Goal: Transaction & Acquisition: Purchase product/service

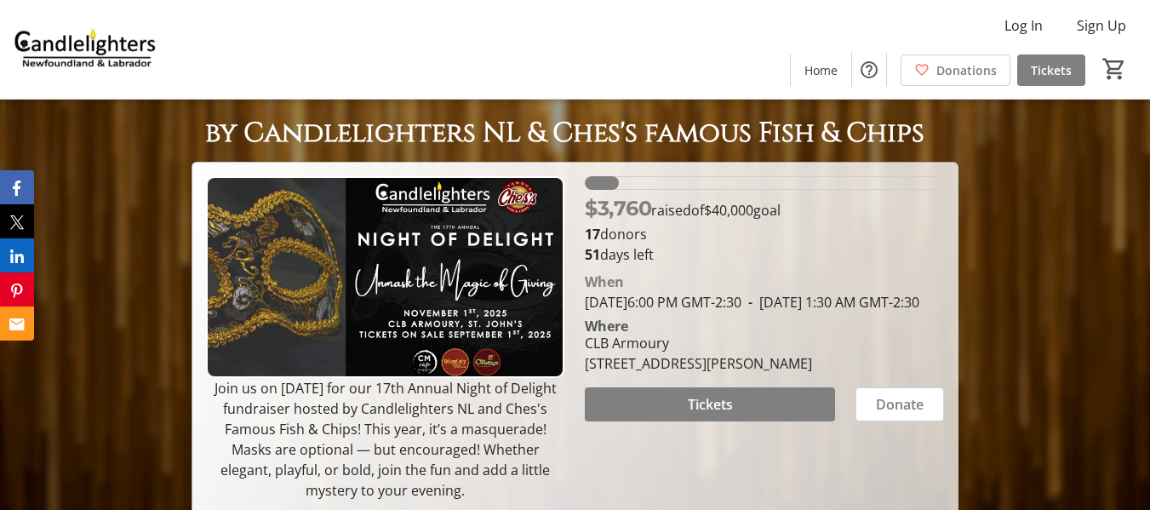
scroll to position [64, 0]
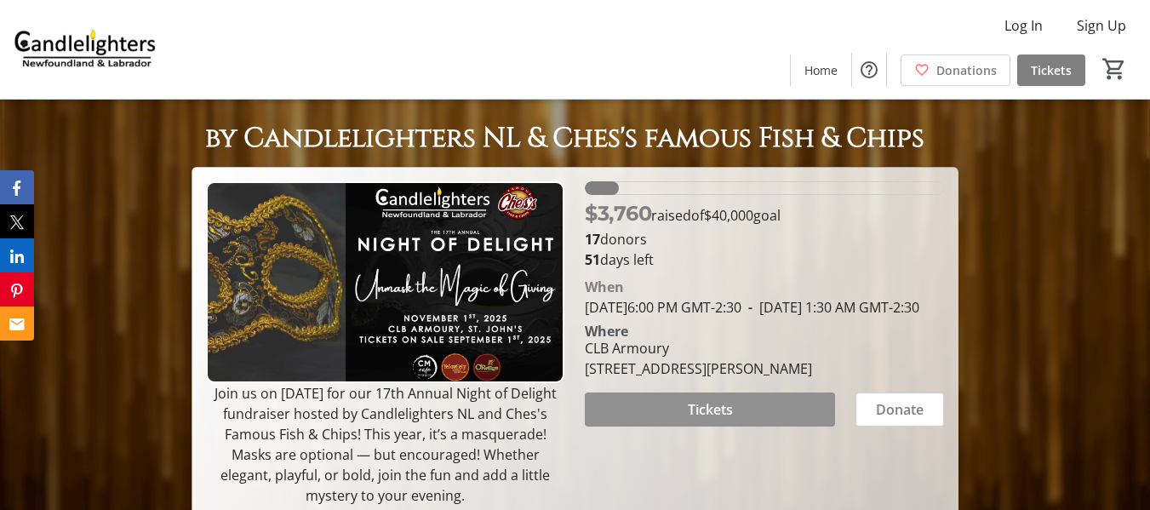
click at [756, 430] on span at bounding box center [709, 409] width 249 height 41
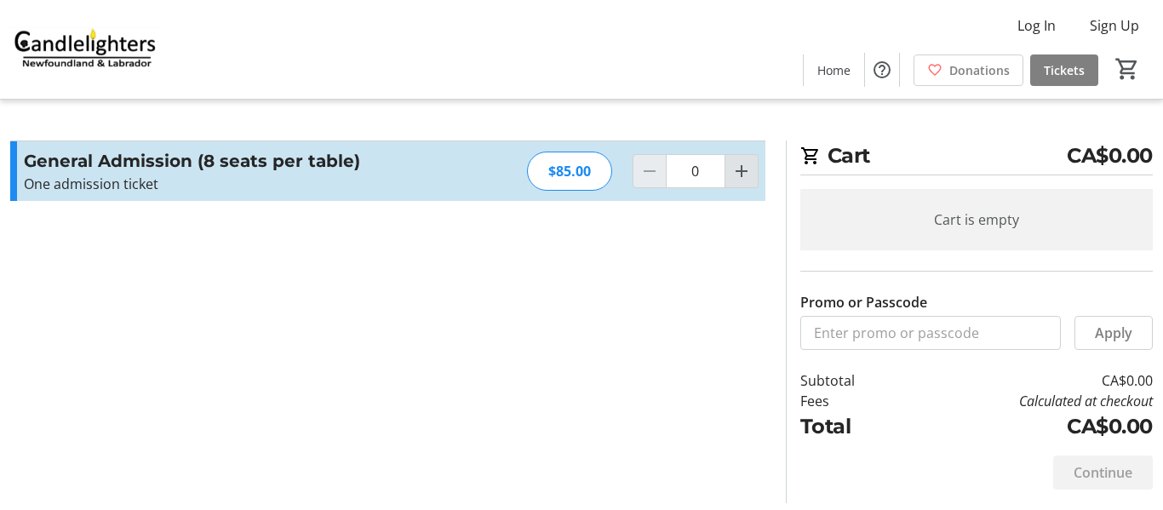
click at [738, 174] on mat-icon "Increment by one" at bounding box center [741, 171] width 20 height 20
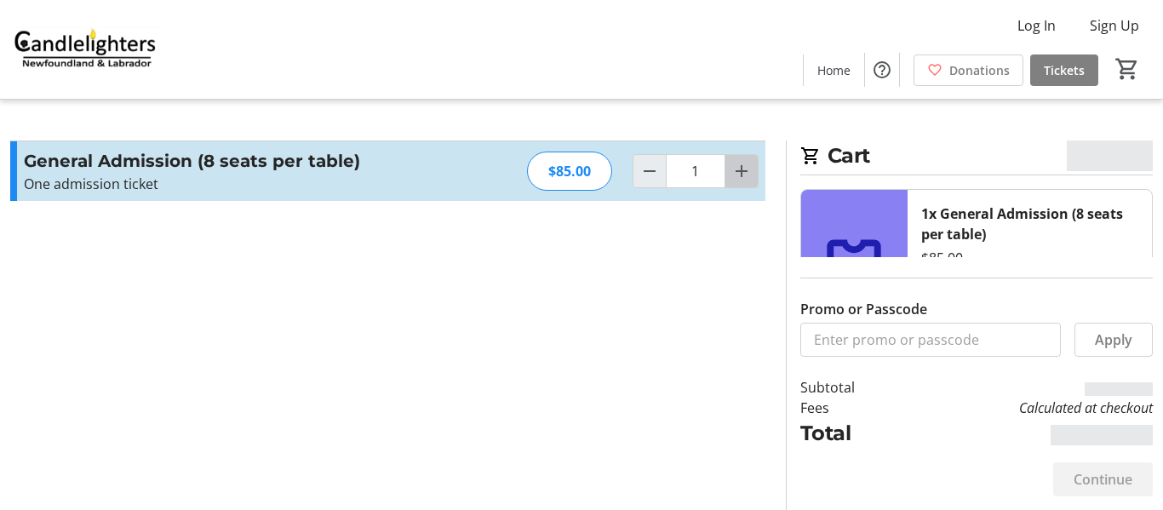
click at [739, 166] on mat-icon "Increment by one" at bounding box center [741, 171] width 20 height 20
type input "2"
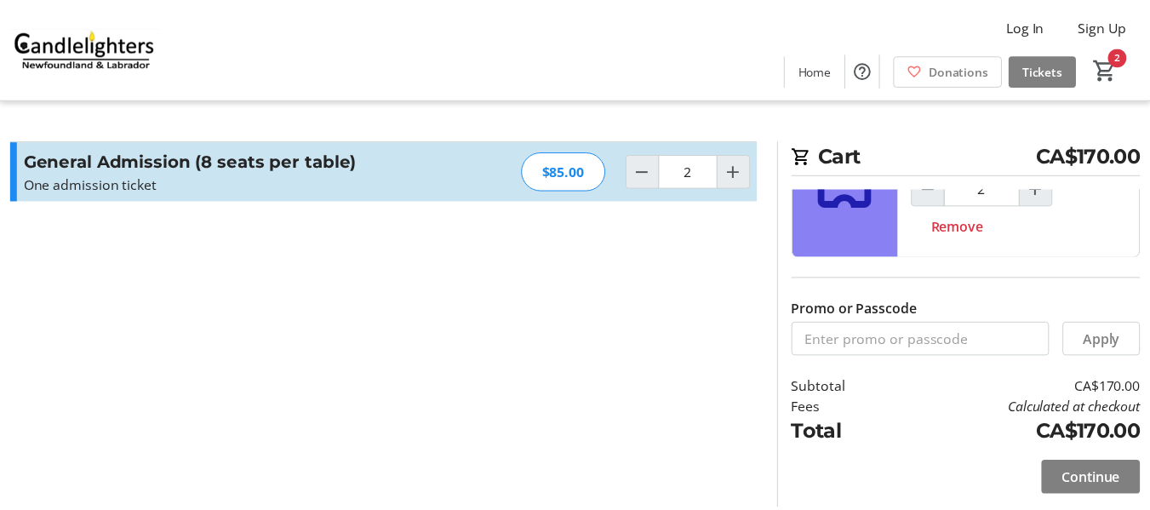
scroll to position [100, 0]
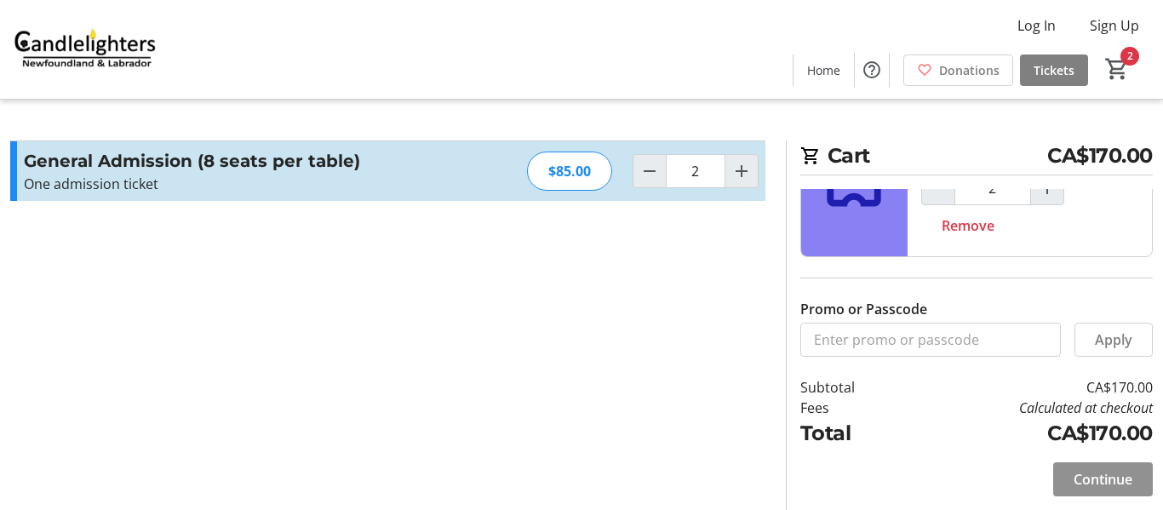
click at [1107, 479] on span "Continue" at bounding box center [1103, 479] width 59 height 20
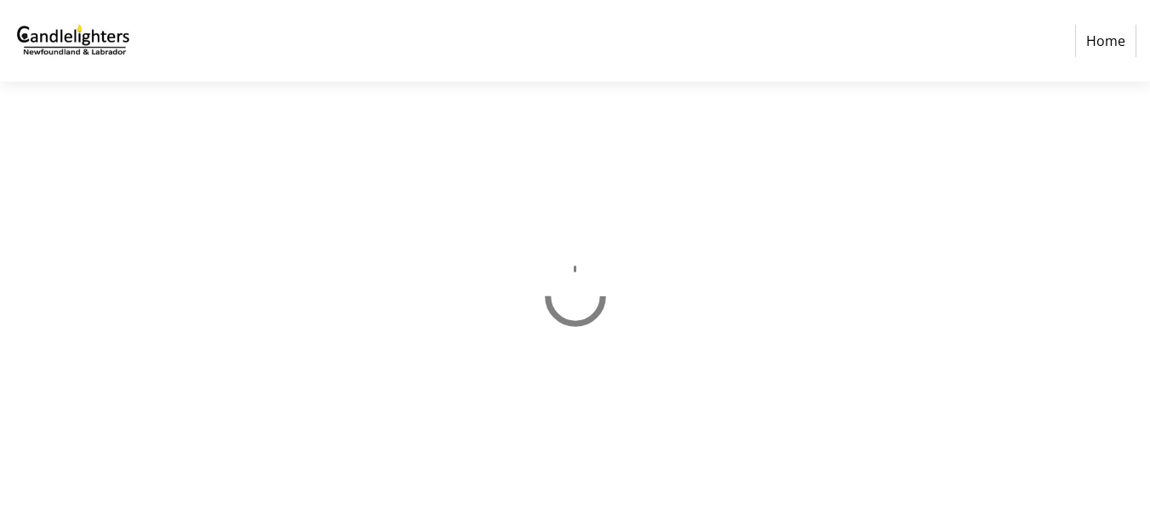
select select "CA"
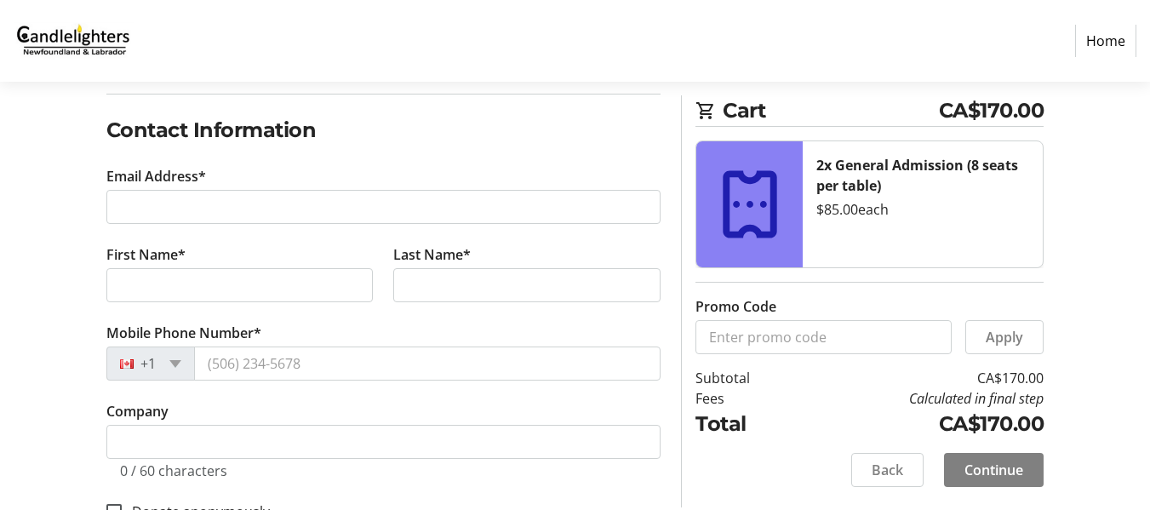
scroll to position [255, 0]
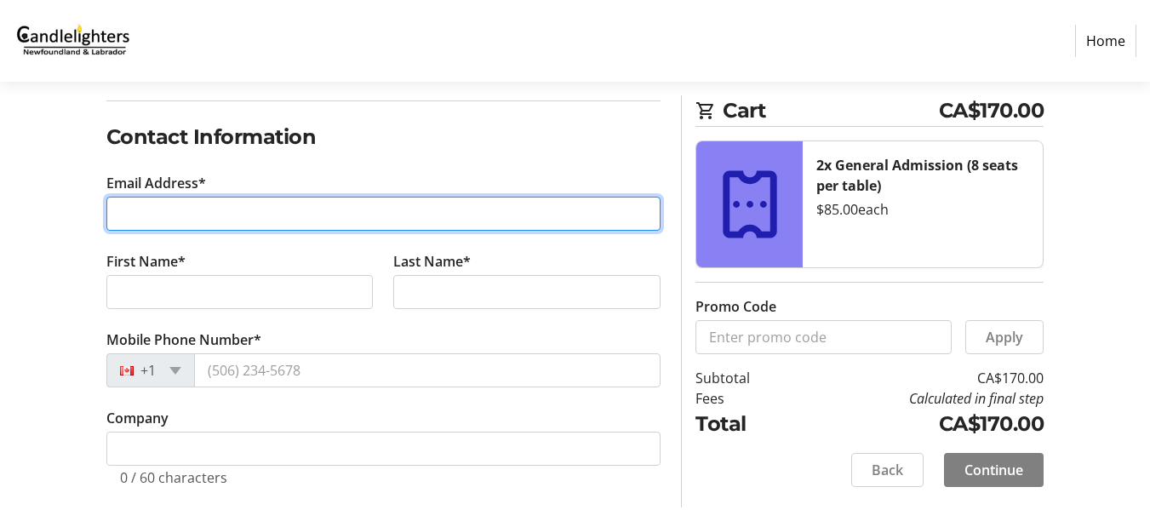
click at [135, 215] on input "Email Address*" at bounding box center [383, 214] width 555 height 34
type input "[EMAIL_ADDRESS][DOMAIN_NAME]"
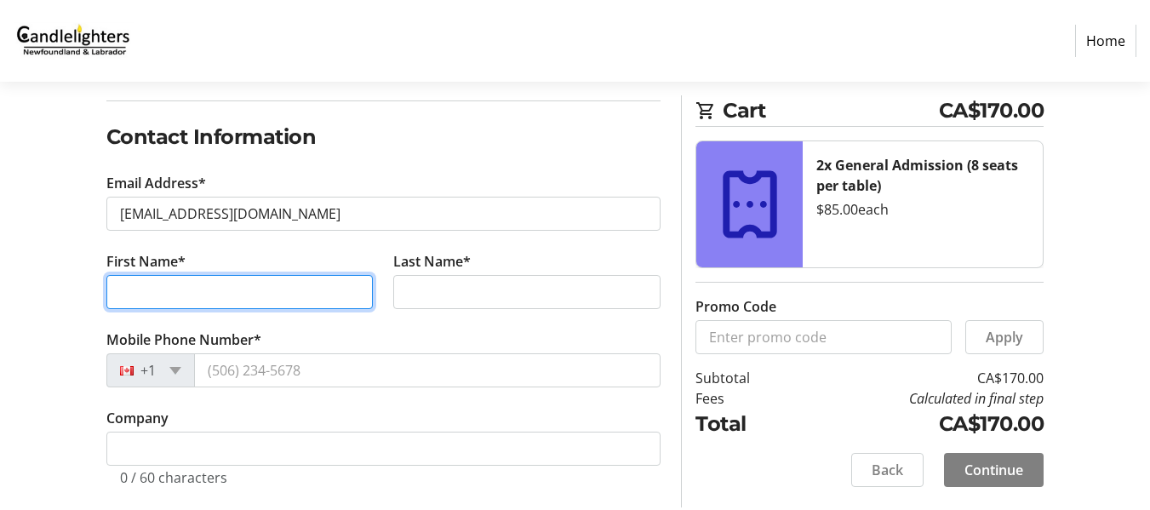
type input "[PERSON_NAME]"
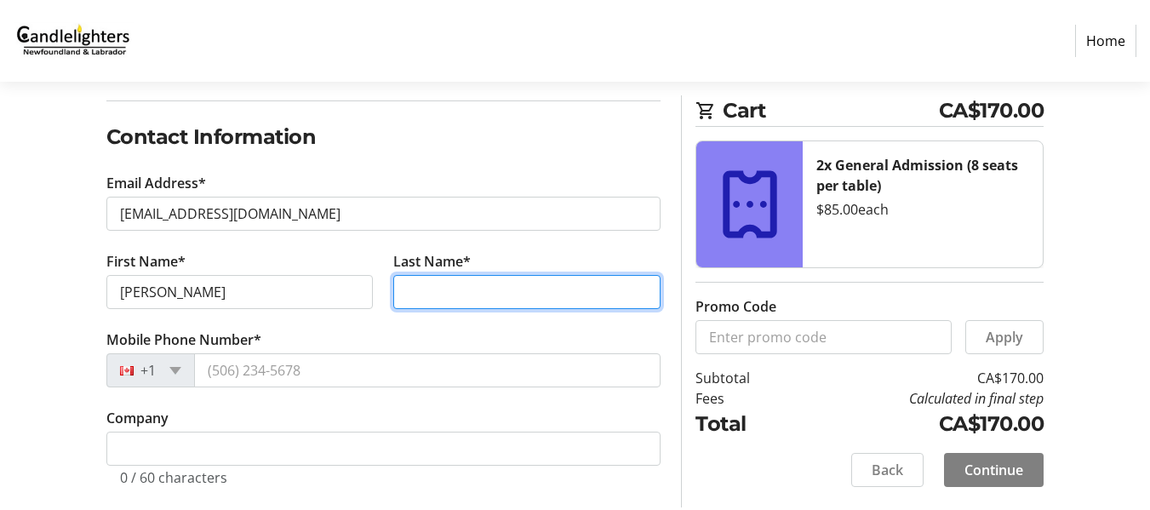
type input "Beresford"
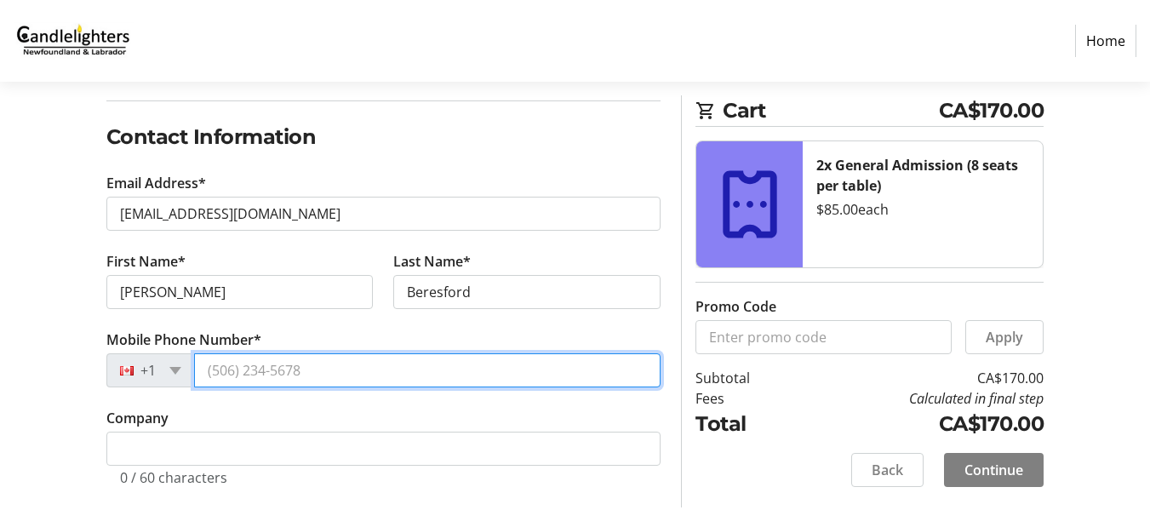
type input "[PHONE_NUMBER]"
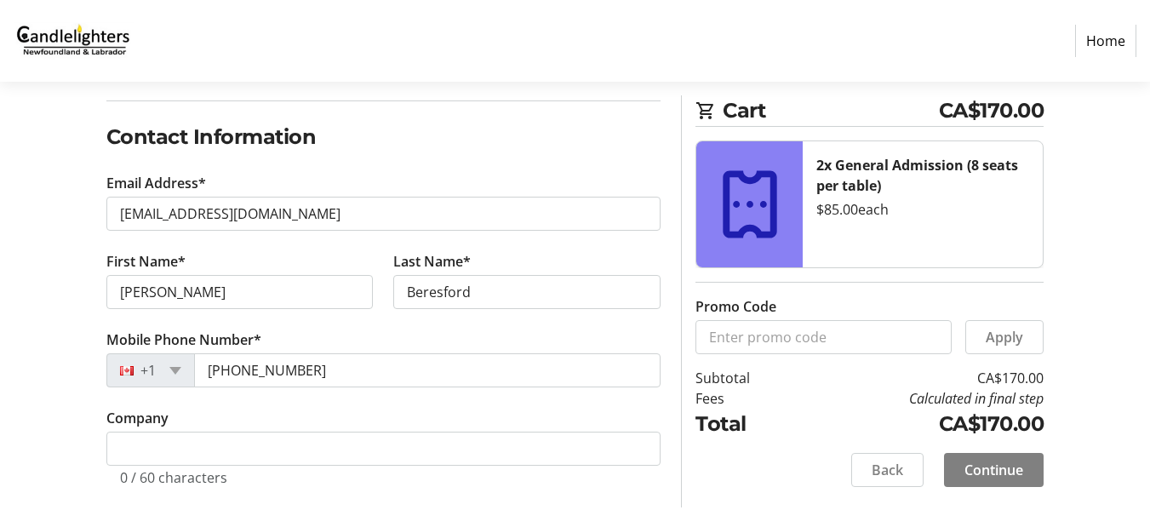
type input "[STREET_ADDRESS][PERSON_NAME]"
type input "Mount Pearl"
select select "NL"
type input "A1N3E1"
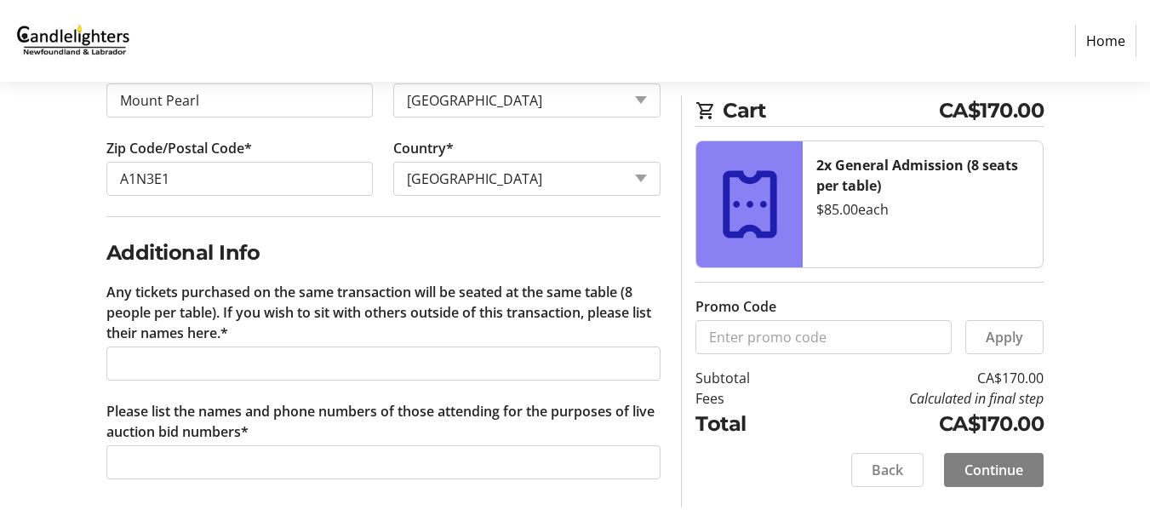
scroll to position [887, 0]
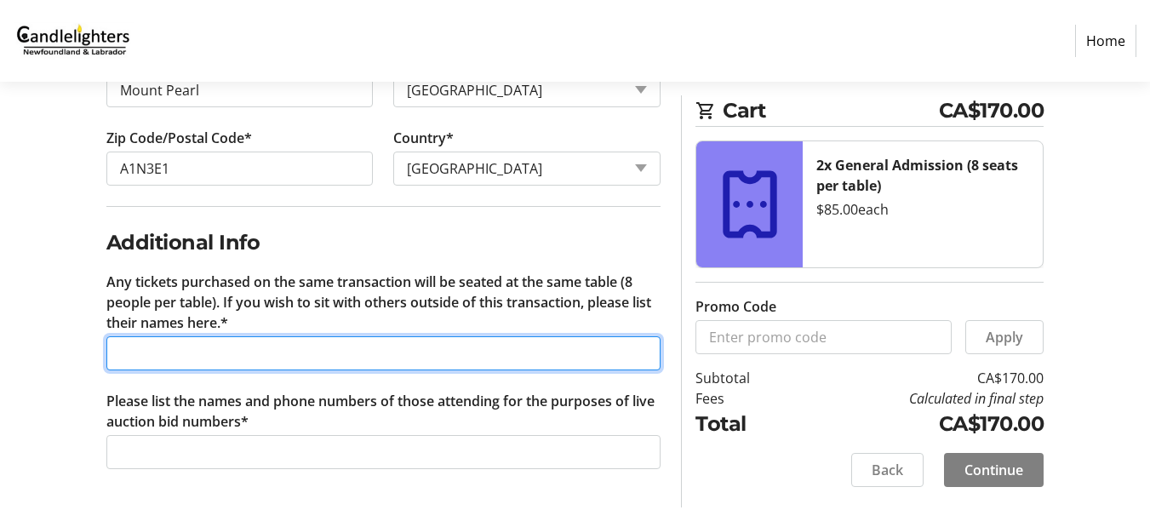
click at [146, 358] on input "Any tickets purchased on the same transaction will be seated at the same table …" at bounding box center [383, 353] width 555 height 34
type input "Seat us with [PERSON_NAME] Groups"
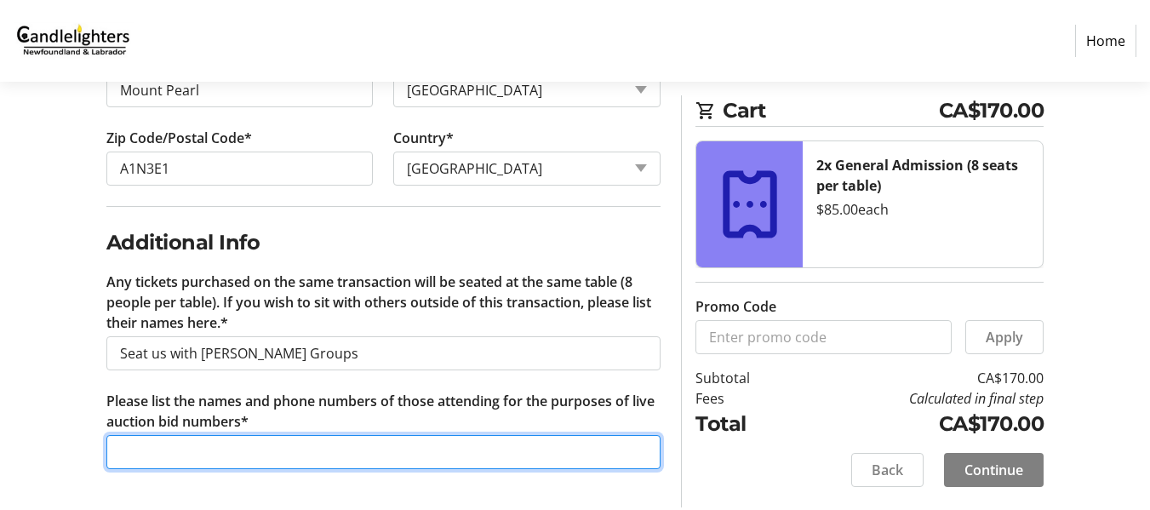
drag, startPoint x: 140, startPoint y: 455, endPoint x: 196, endPoint y: 470, distance: 58.2
click at [171, 449] on input "Please list the names and phone numbers of those attending for the purposes of …" at bounding box center [383, 452] width 555 height 34
drag, startPoint x: 161, startPoint y: 451, endPoint x: 174, endPoint y: 473, distance: 25.6
click at [165, 456] on input "[PERSON_NAME]" at bounding box center [383, 452] width 555 height 34
drag, startPoint x: 249, startPoint y: 449, endPoint x: 274, endPoint y: 478, distance: 38.6
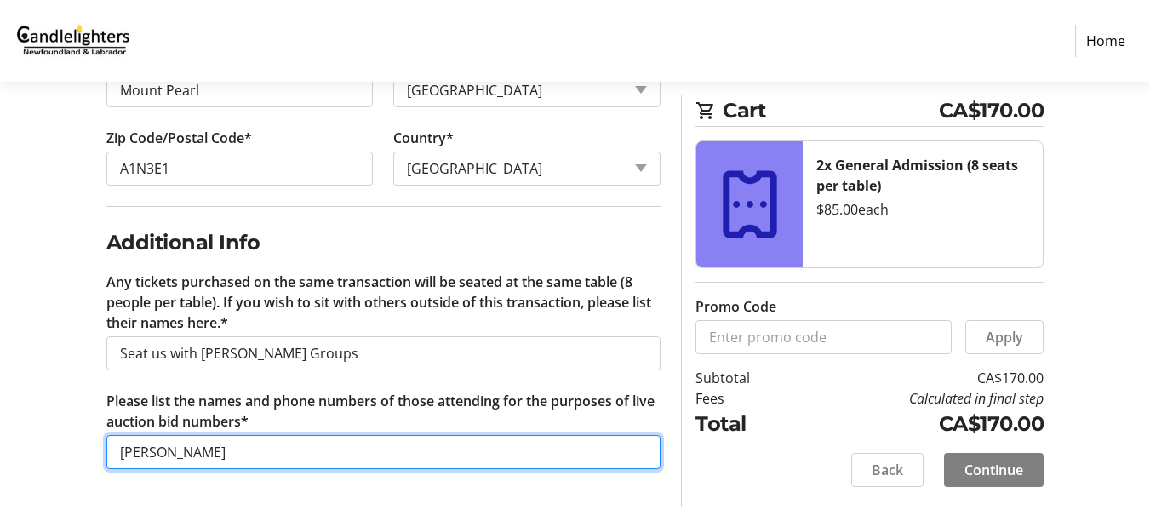
click at [265, 462] on input "[PERSON_NAME]" at bounding box center [383, 452] width 555 height 34
type input "[PERSON_NAME], [PERSON_NAME][GEOGRAPHIC_DATA]"
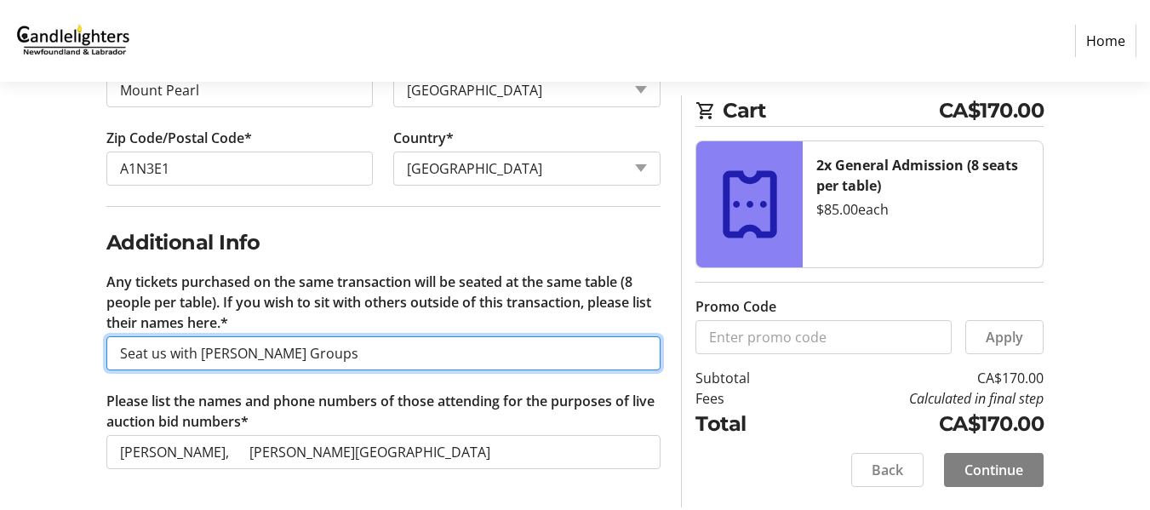
drag, startPoint x: 140, startPoint y: 352, endPoint x: 139, endPoint y: 392, distance: 40.9
click at [141, 352] on input "Seat us with [PERSON_NAME] Groups" at bounding box center [383, 353] width 555 height 34
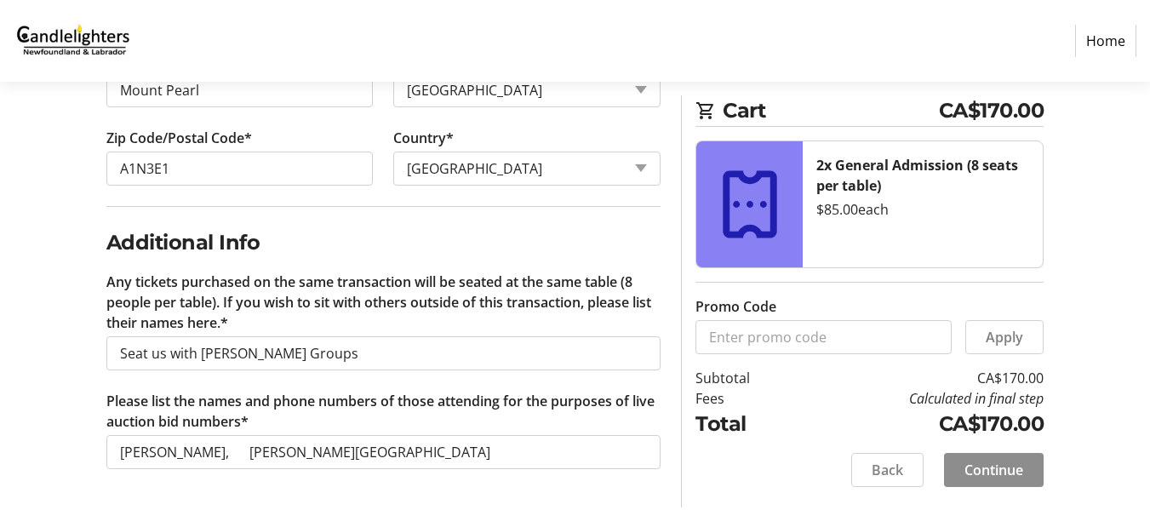
click at [993, 468] on span "Continue" at bounding box center [994, 470] width 59 height 20
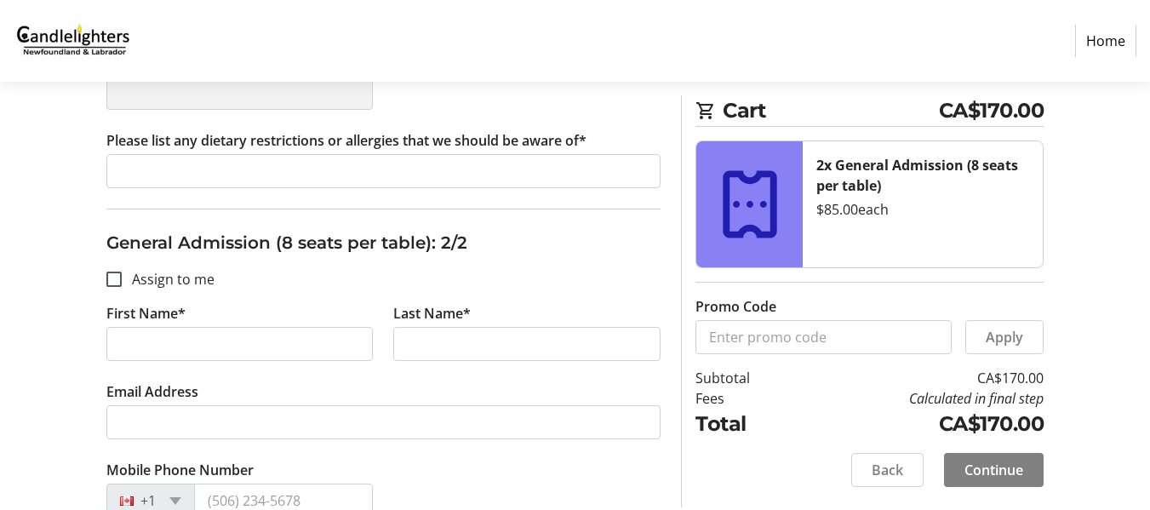
scroll to position [681, 0]
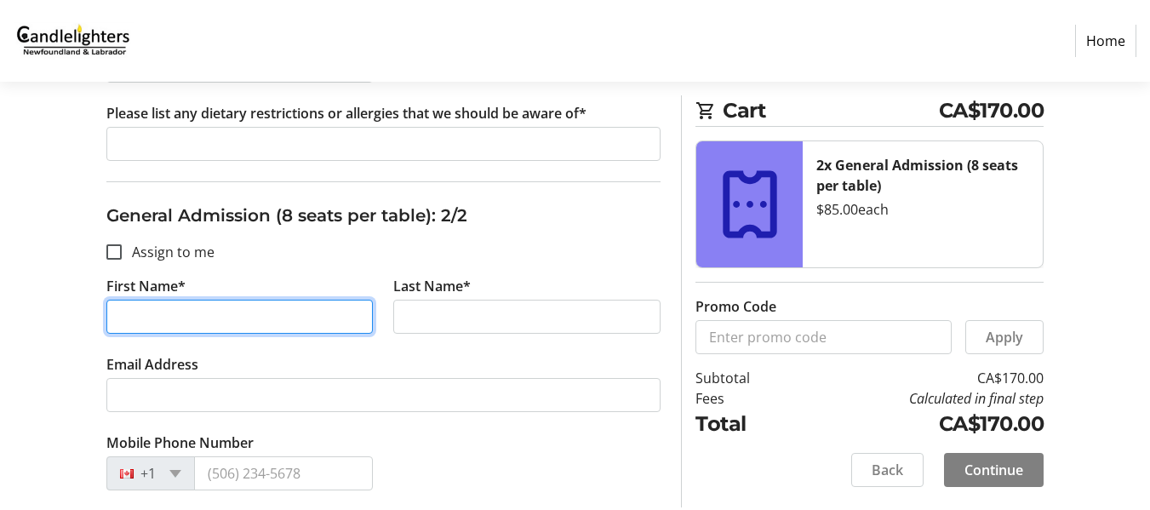
drag, startPoint x: 136, startPoint y: 320, endPoint x: 121, endPoint y: 326, distance: 16.4
click at [136, 324] on input "First Name*" at bounding box center [239, 317] width 267 height 34
type input "June"
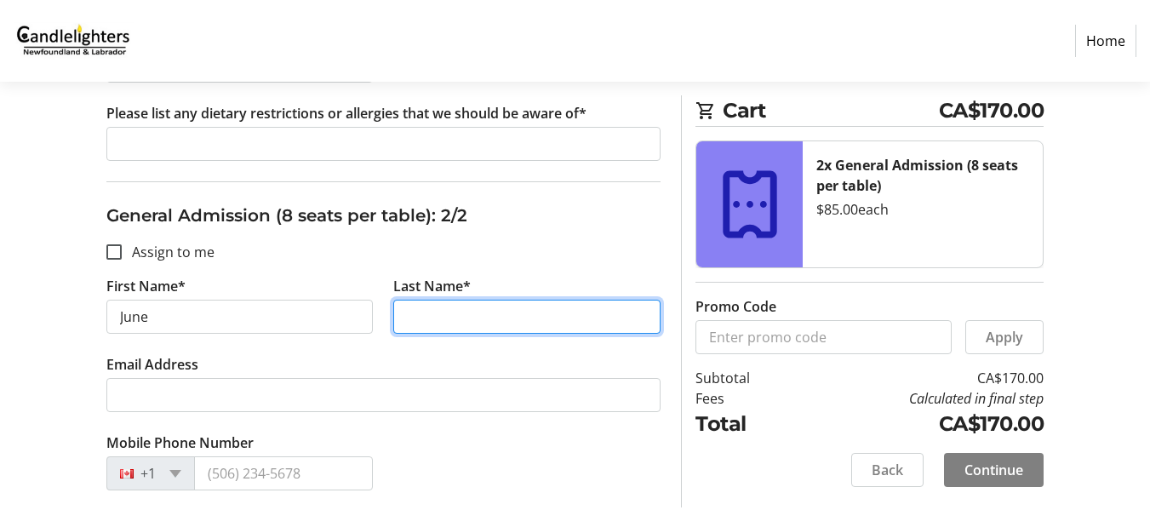
type input "Beresford"
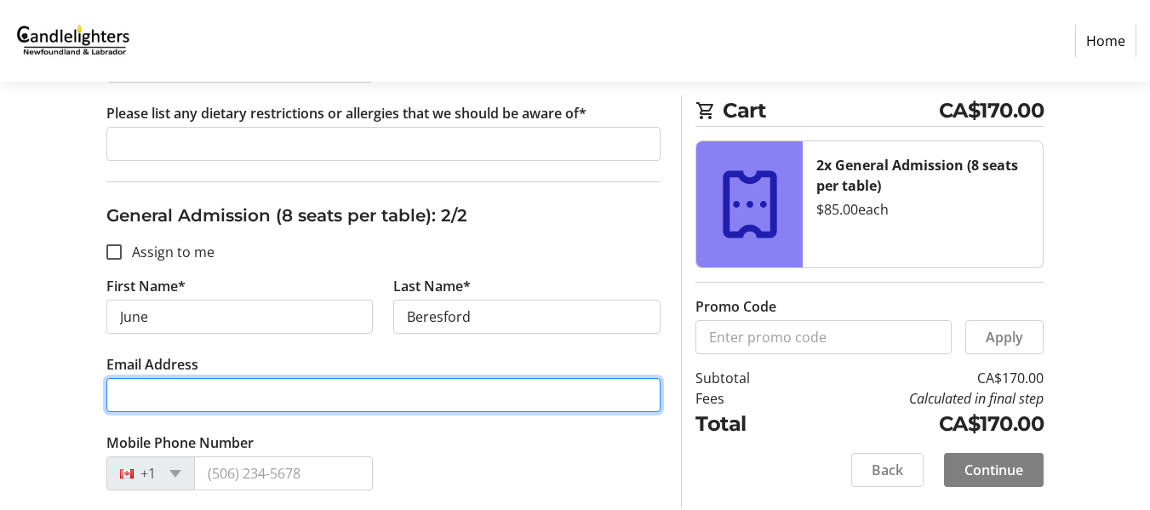
type input "[EMAIL_ADDRESS][DOMAIN_NAME]"
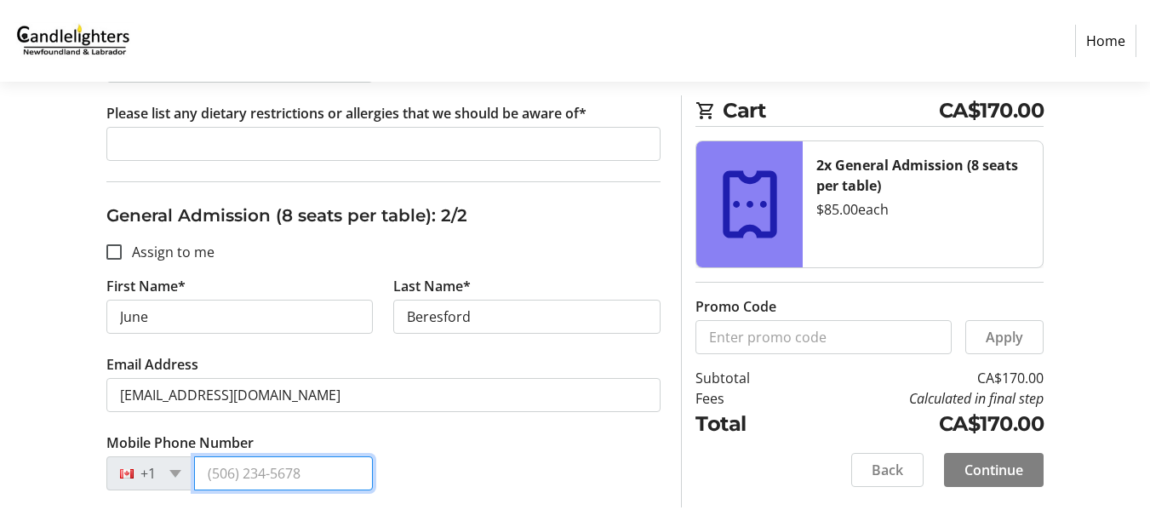
type input "[PHONE_NUMBER]"
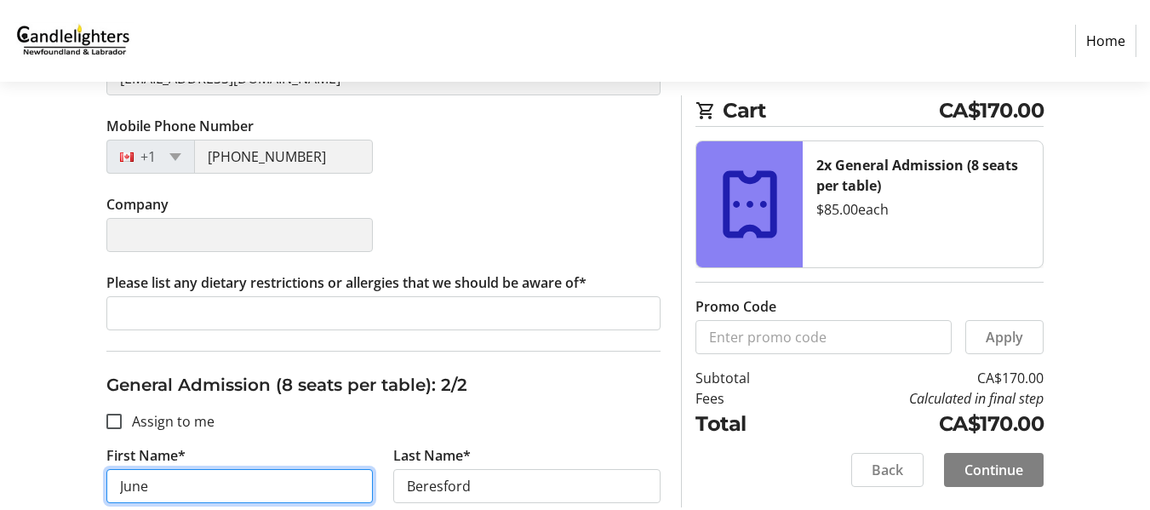
scroll to position [498, 0]
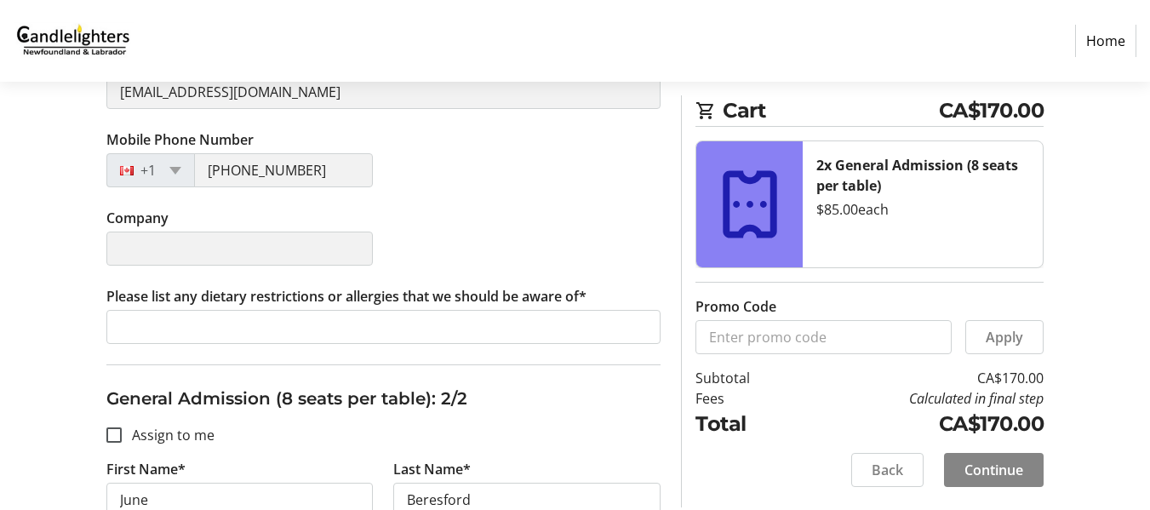
click at [991, 471] on span "Continue" at bounding box center [994, 470] width 59 height 20
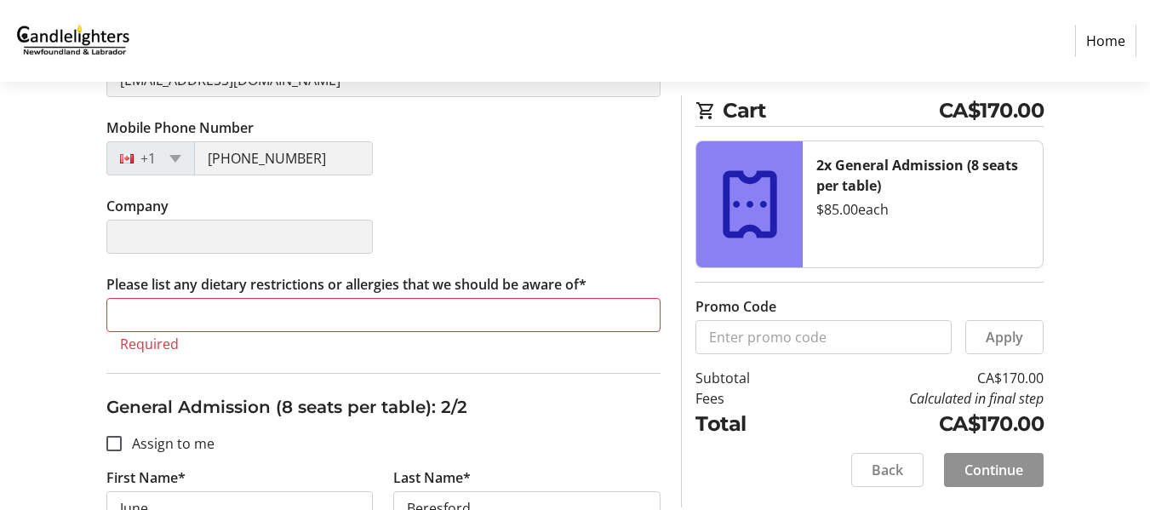
scroll to position [675, 0]
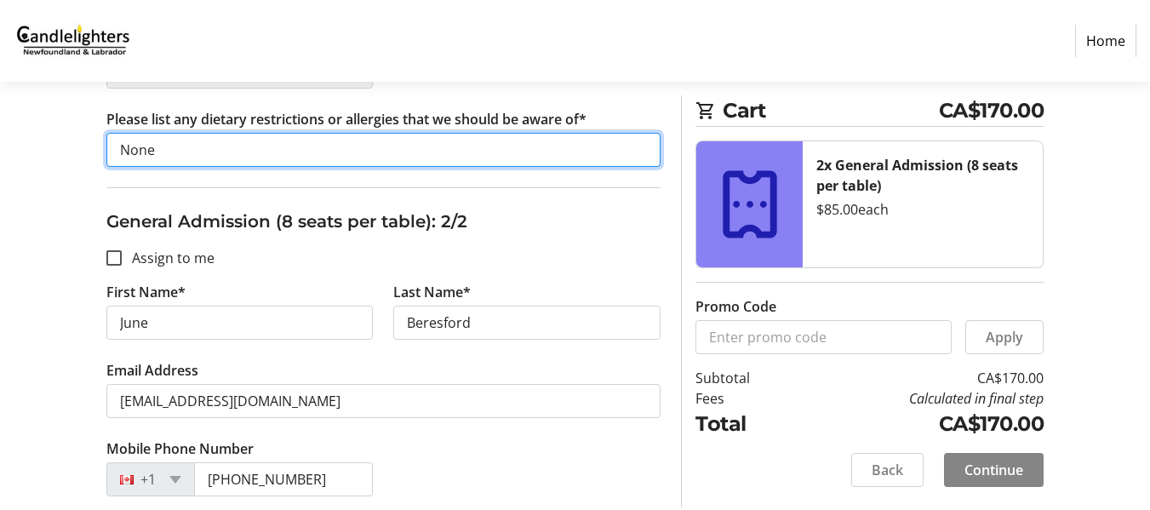
type input "None"
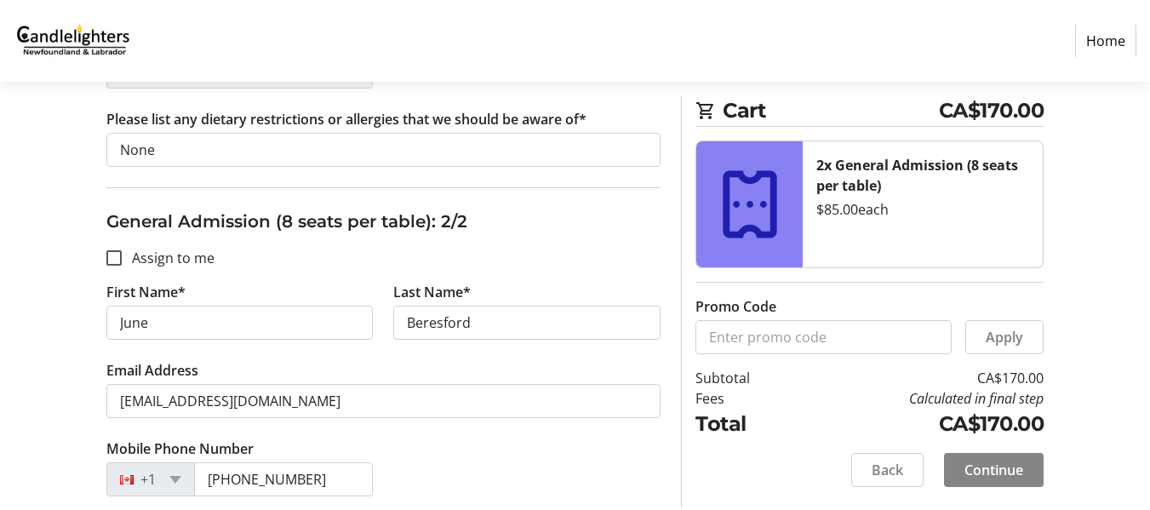
click at [987, 473] on span "Continue" at bounding box center [994, 470] width 59 height 20
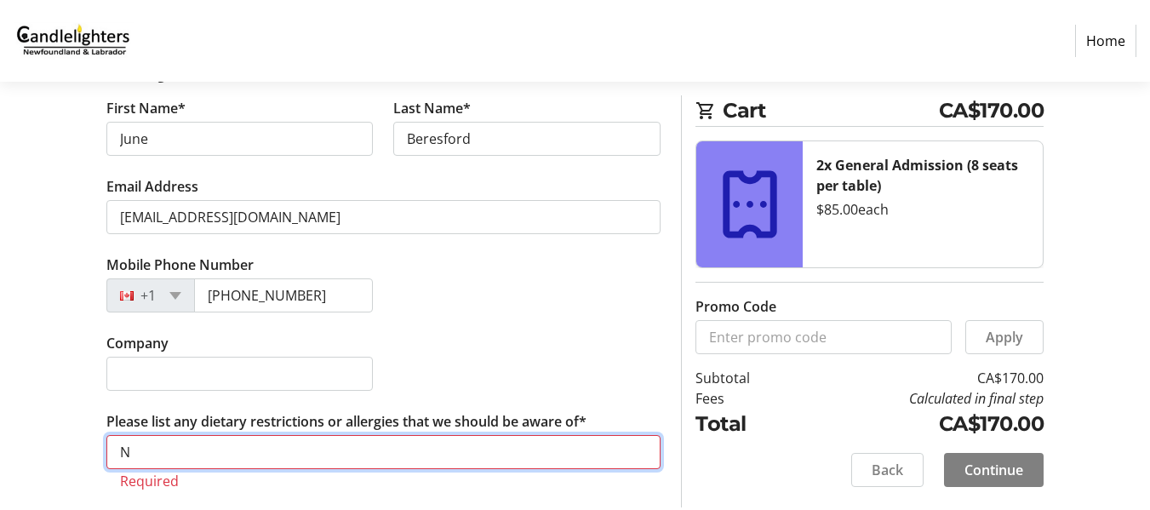
scroll to position [839, 0]
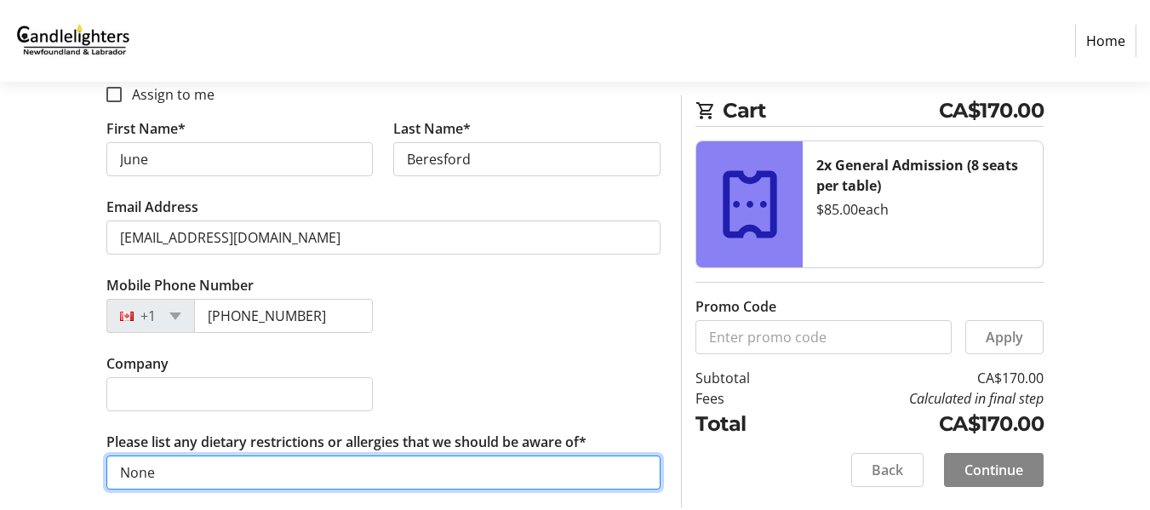
type input "None"
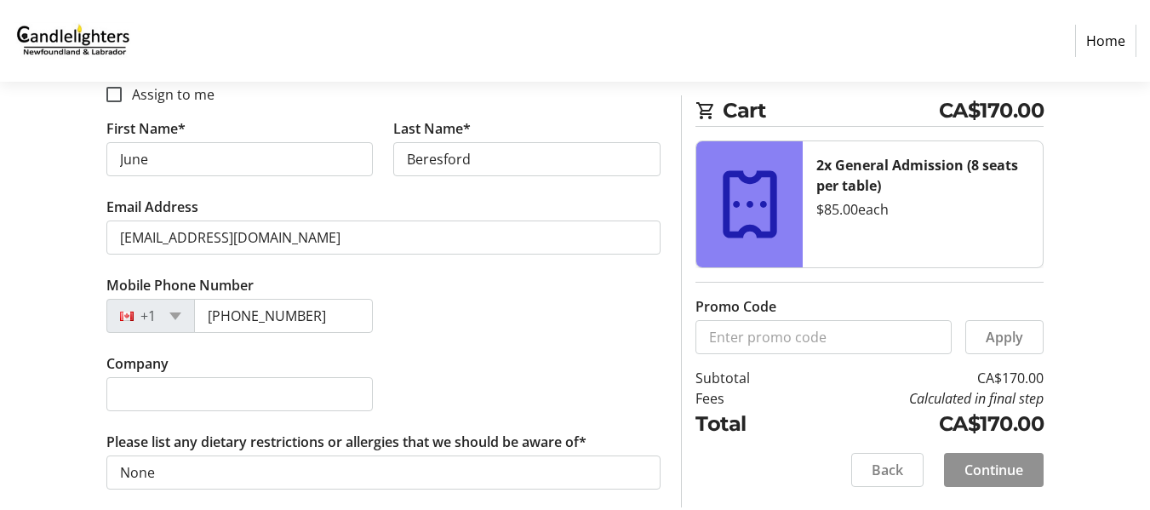
click at [1000, 461] on span "Continue" at bounding box center [994, 470] width 59 height 20
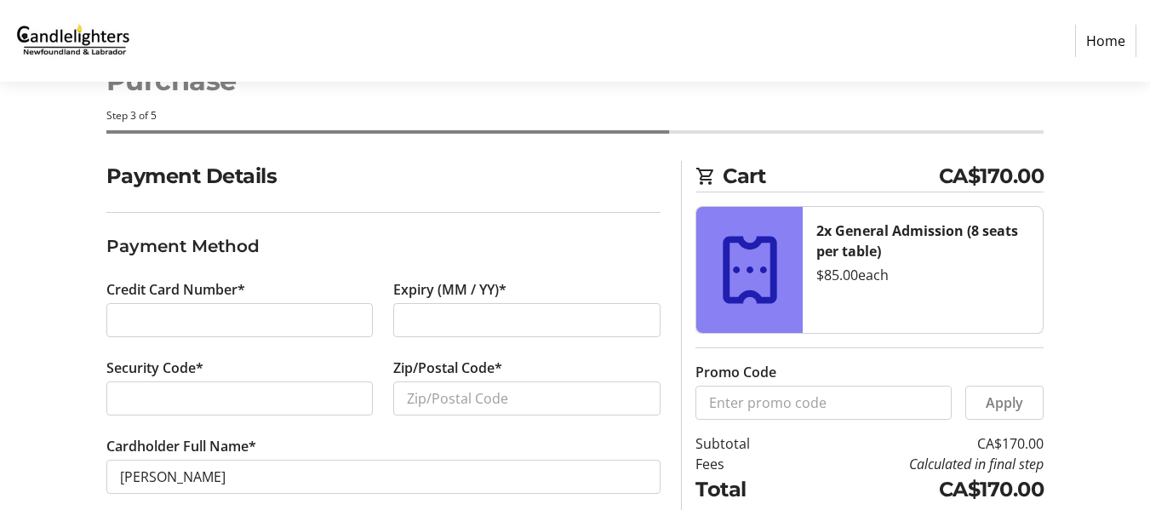
scroll to position [125, 0]
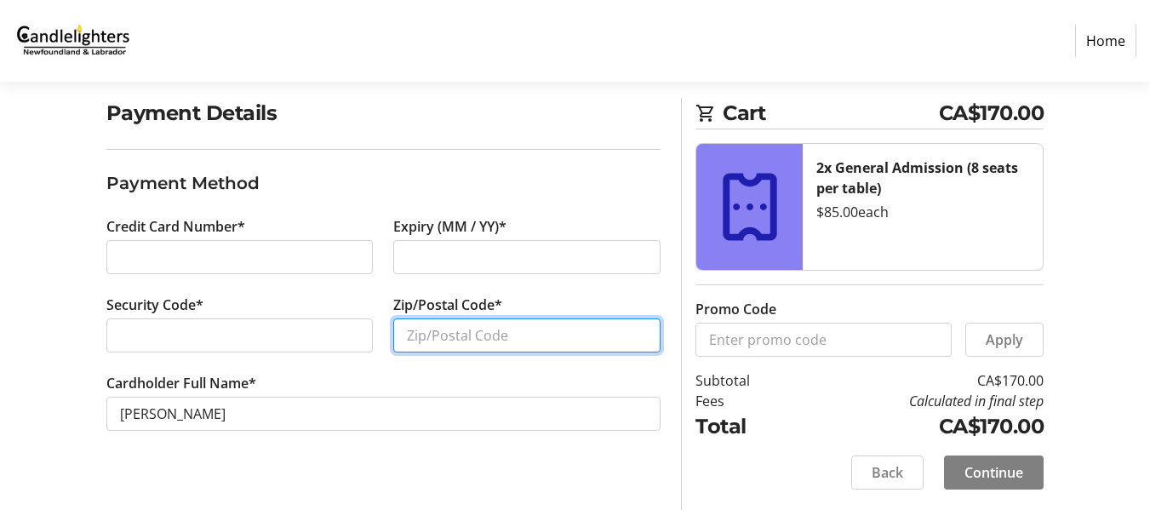
drag, startPoint x: 408, startPoint y: 336, endPoint x: 412, endPoint y: 347, distance: 11.9
click at [408, 341] on input "Zip/Postal Code*" at bounding box center [526, 335] width 267 height 34
type input "A1N3E1"
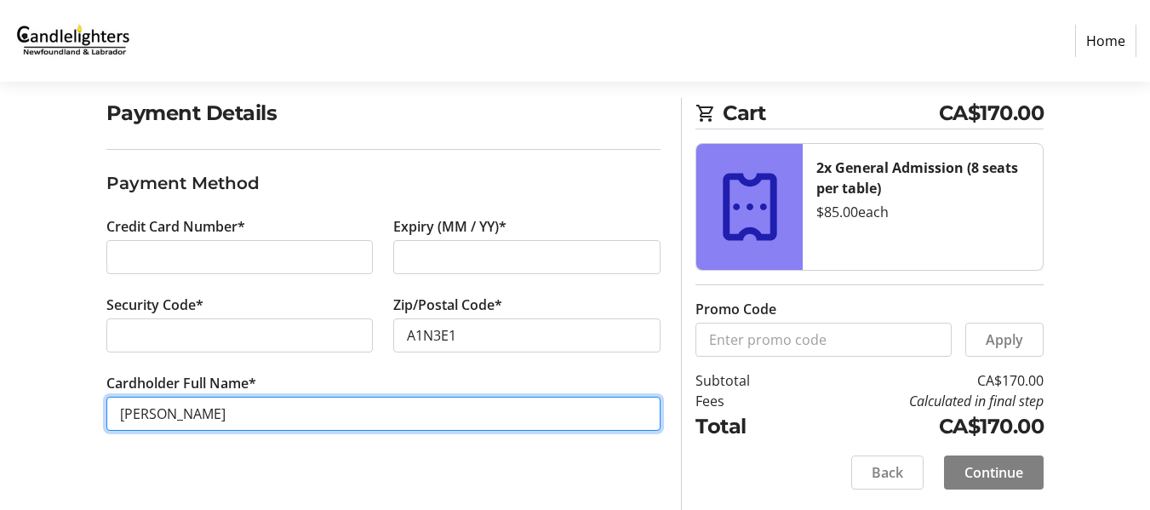
drag, startPoint x: 175, startPoint y: 410, endPoint x: 209, endPoint y: 442, distance: 47.6
click at [190, 423] on input "[PERSON_NAME]" at bounding box center [383, 414] width 555 height 34
drag, startPoint x: 169, startPoint y: 414, endPoint x: 169, endPoint y: 434, distance: 20.4
click at [169, 415] on input "[PERSON_NAME]" at bounding box center [383, 414] width 555 height 34
type input "[PERSON_NAME]"
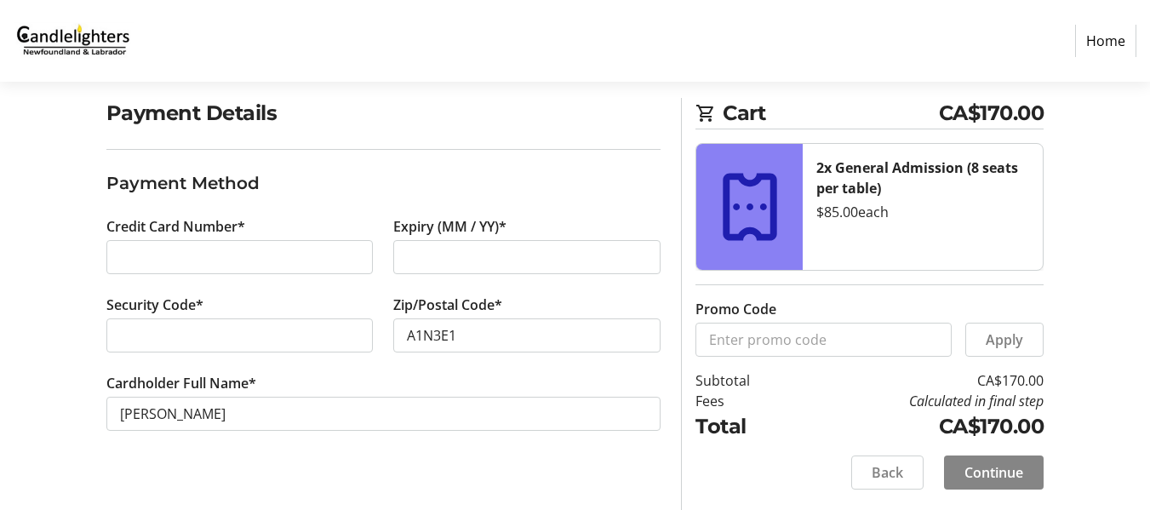
click at [993, 475] on span "Continue" at bounding box center [994, 472] width 59 height 20
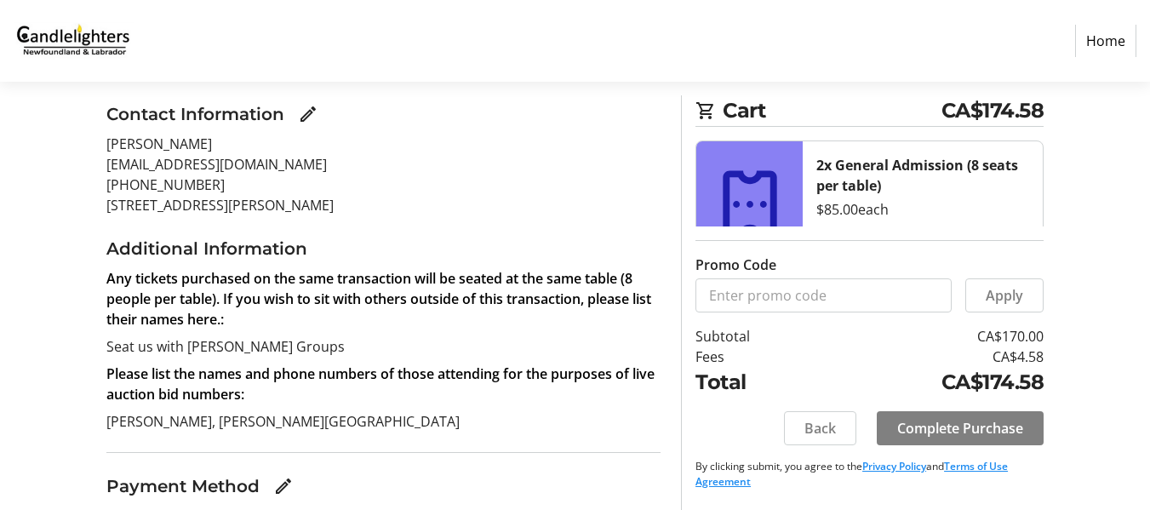
scroll to position [299, 0]
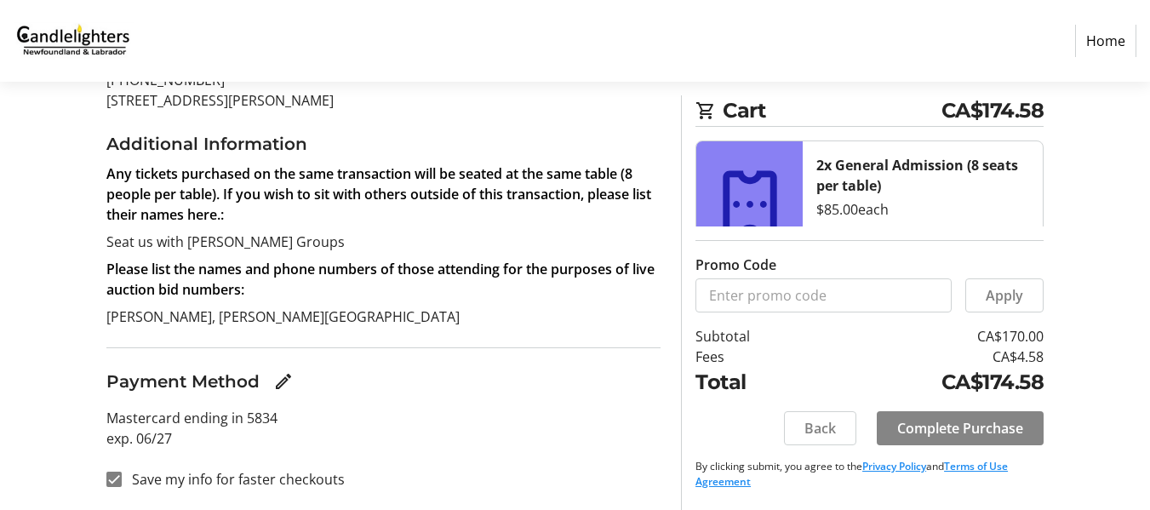
click at [993, 432] on span "Complete Purchase" at bounding box center [960, 428] width 126 height 20
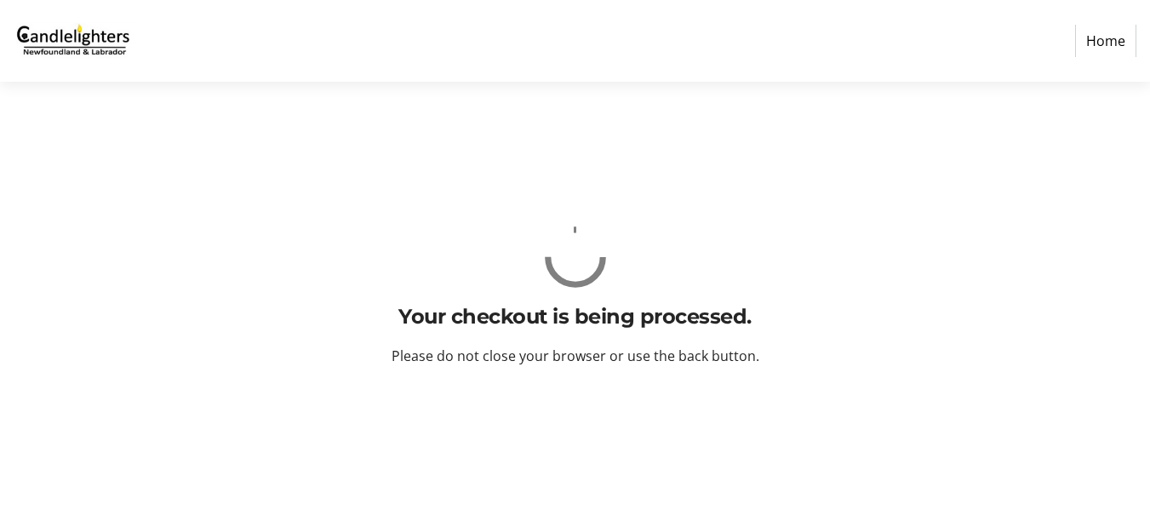
scroll to position [0, 0]
